Goal: Information Seeking & Learning: Learn about a topic

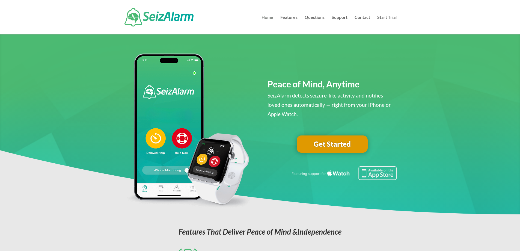
click at [269, 18] on link "Home" at bounding box center [268, 24] width 12 height 19
click at [290, 17] on link "Features" at bounding box center [288, 24] width 17 height 19
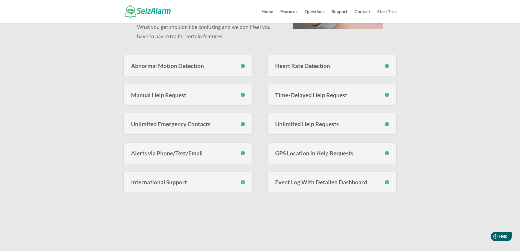
scroll to position [109, 0]
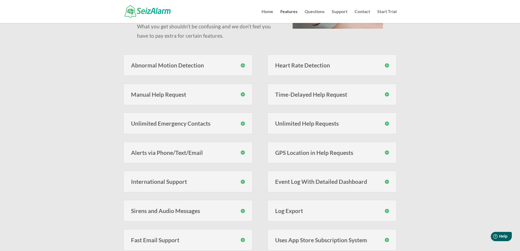
click at [244, 124] on h3 "Unlimited Emergency Contacts" at bounding box center [188, 123] width 114 height 6
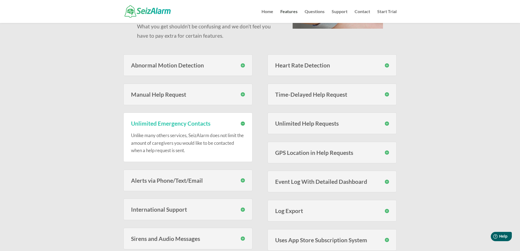
click at [244, 182] on h3 "Alerts via Phone/Text/Email" at bounding box center [188, 180] width 114 height 6
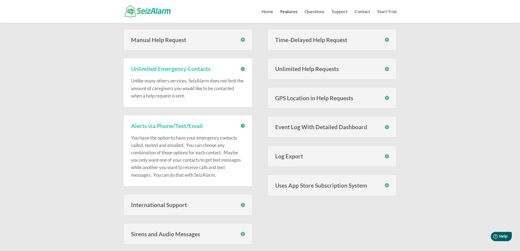
scroll to position [191, 0]
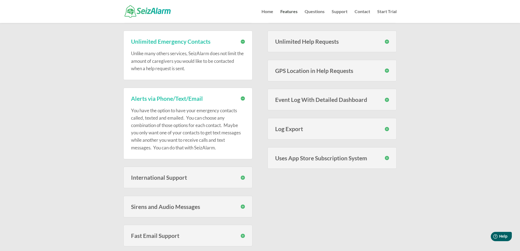
click at [245, 175] on div "International Support SeizAlarm can call and send text messages to phones in al…" at bounding box center [187, 178] width 129 height 22
click at [243, 178] on h3 "International Support" at bounding box center [188, 177] width 114 height 6
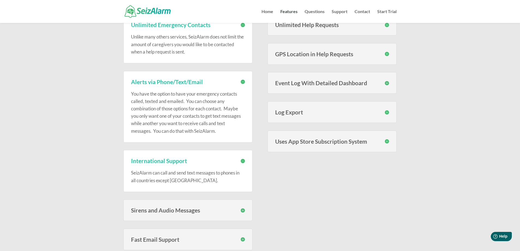
scroll to position [246, 0]
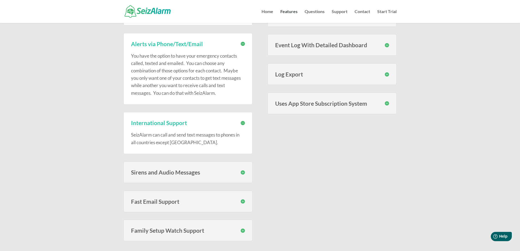
click at [243, 170] on h3 "Sirens and Audio Messages" at bounding box center [188, 172] width 114 height 6
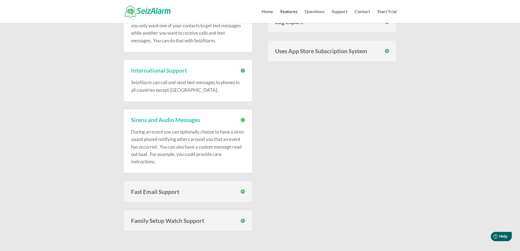
scroll to position [300, 0]
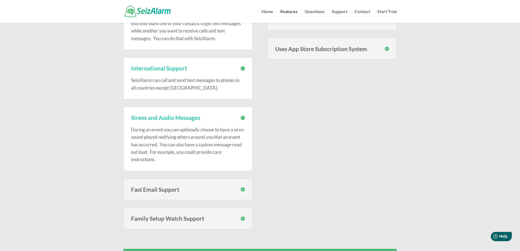
click at [240, 186] on h3 "Fast Email Support" at bounding box center [188, 189] width 114 height 6
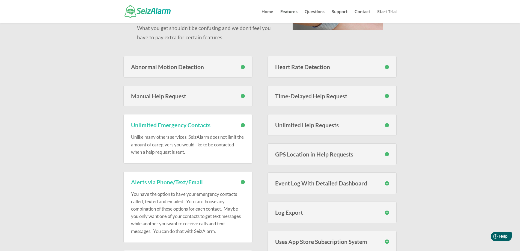
scroll to position [109, 0]
